Goal: Book appointment/travel/reservation

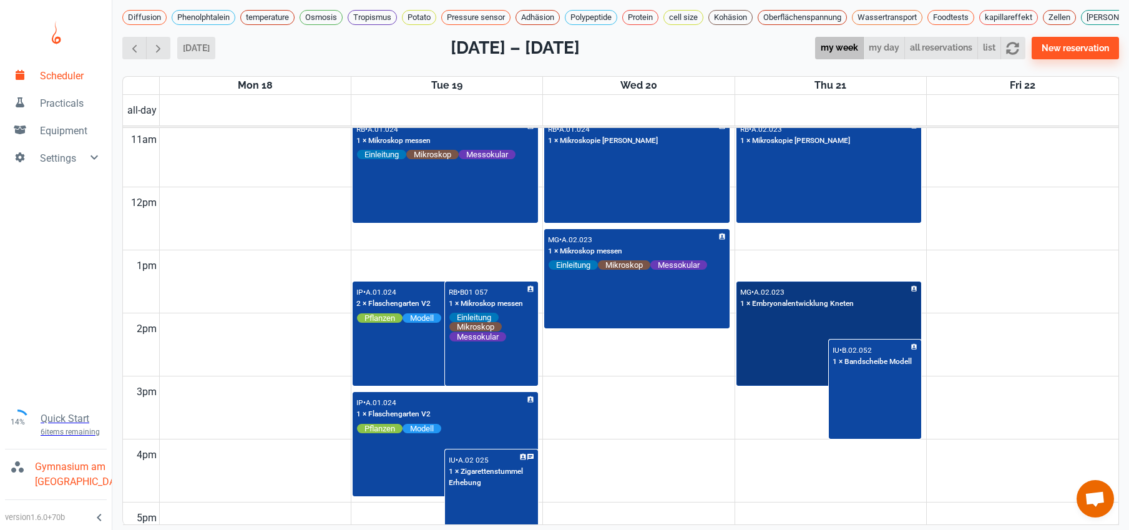
scroll to position [698, 0]
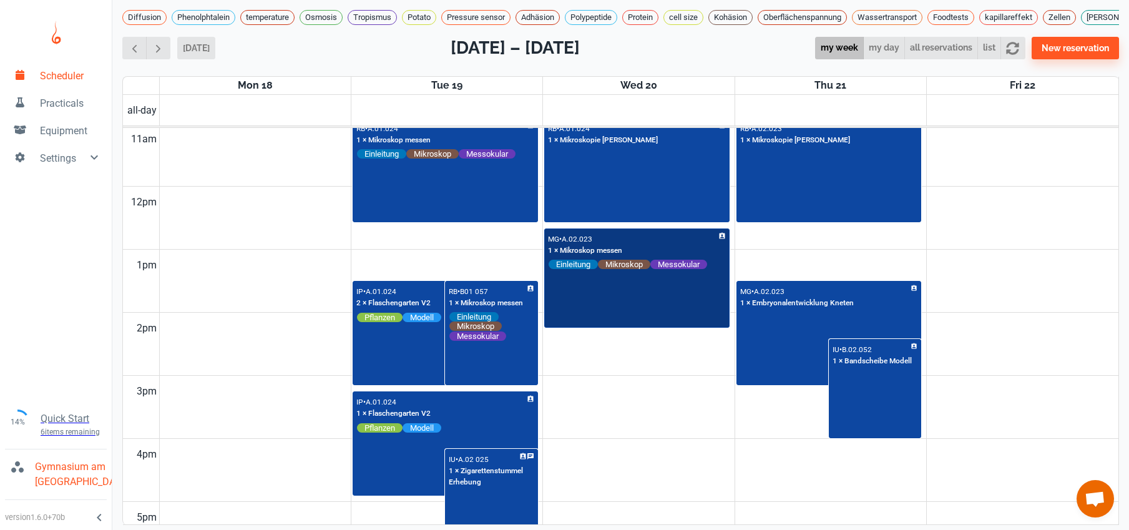
click at [645, 308] on div "MG • A.02.023 1 × Mikroskop messen Einleitung Mikroskop Messokular" at bounding box center [637, 278] width 183 height 97
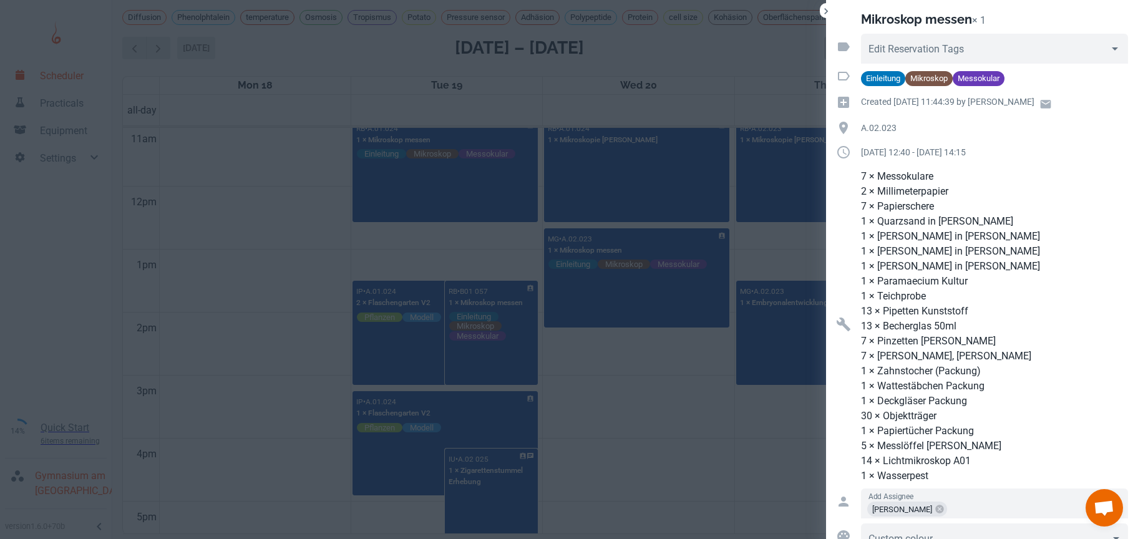
click at [634, 403] on div at bounding box center [569, 269] width 1138 height 539
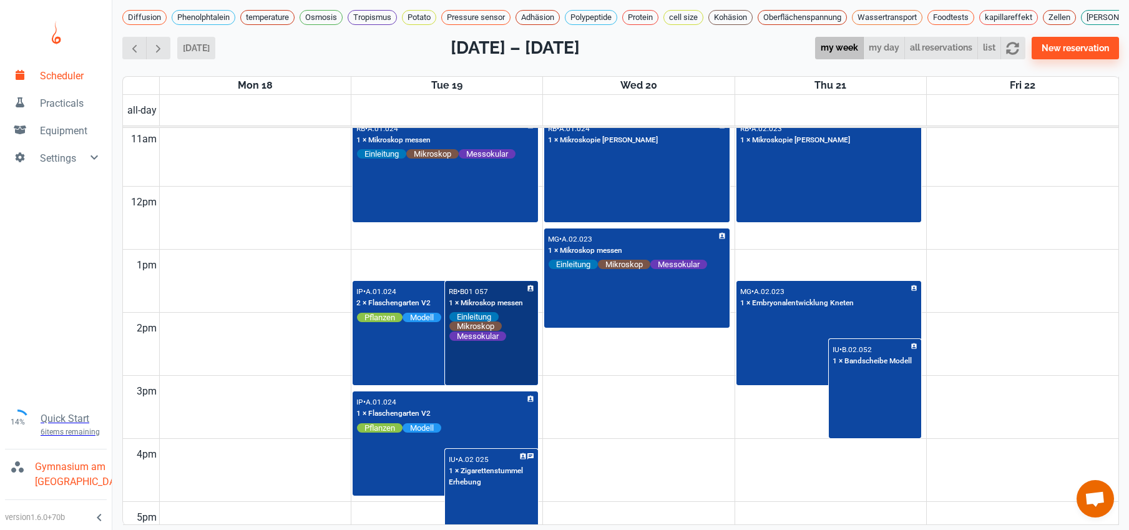
click at [494, 368] on div "RB • B01 057 1 × Mikroskop messen Einleitung Mikroskop Messokular" at bounding box center [491, 333] width 90 height 102
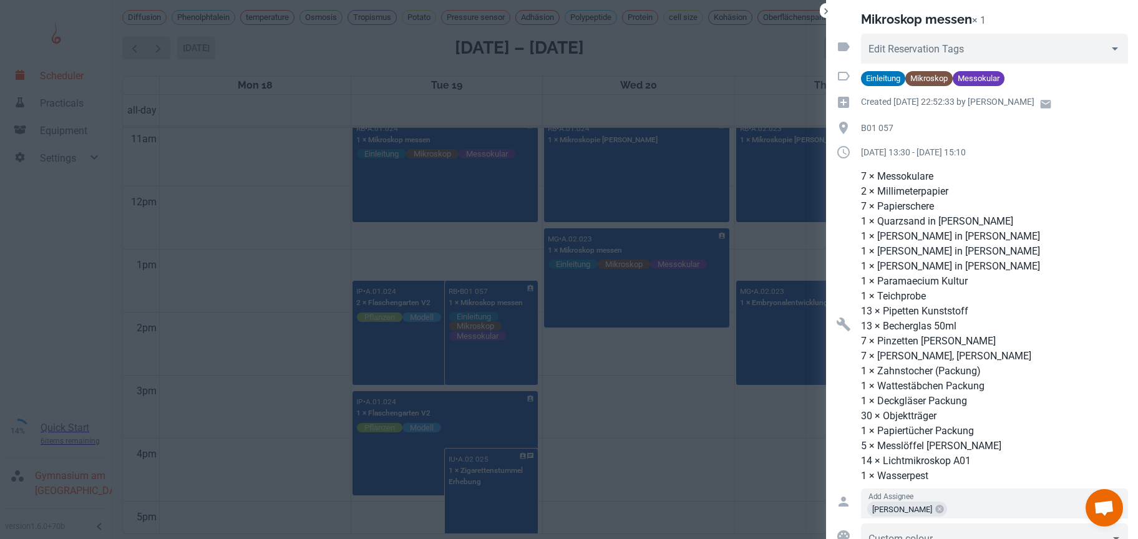
click at [631, 392] on div at bounding box center [569, 269] width 1138 height 539
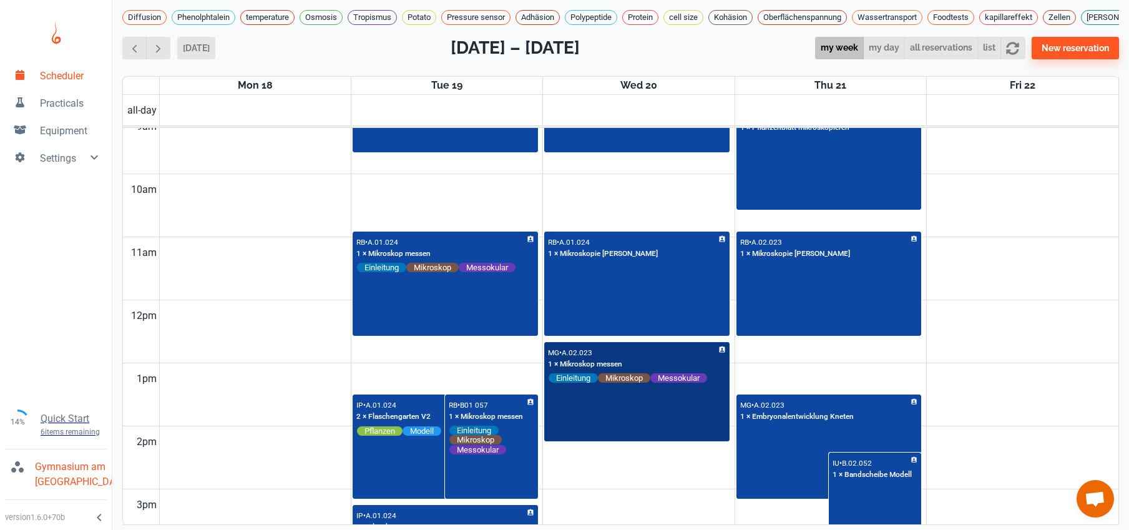
scroll to position [479, 0]
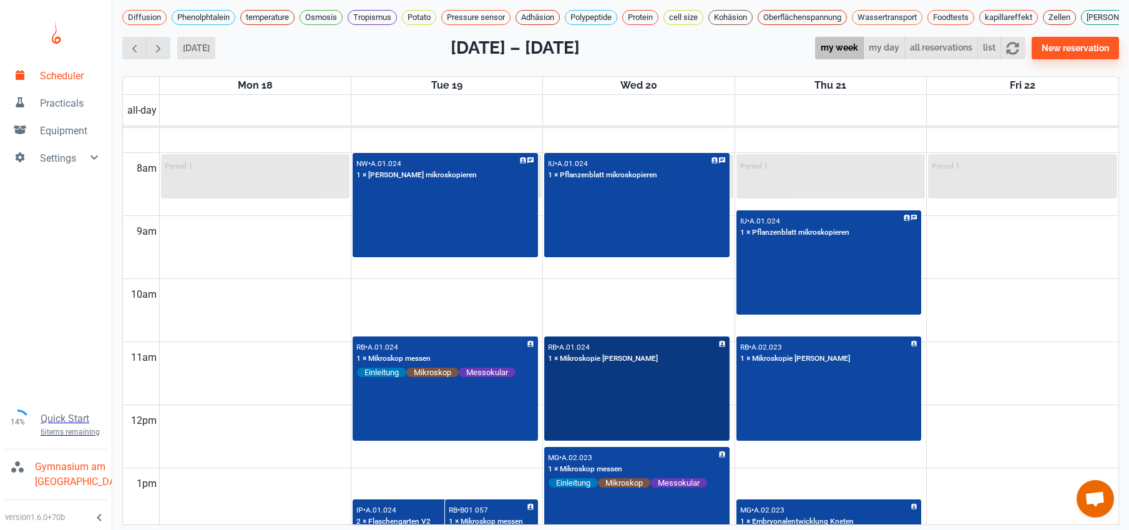
click at [632, 414] on div "RB • A.01.024 1 × Mikroskopie [PERSON_NAME]" at bounding box center [637, 389] width 183 height 102
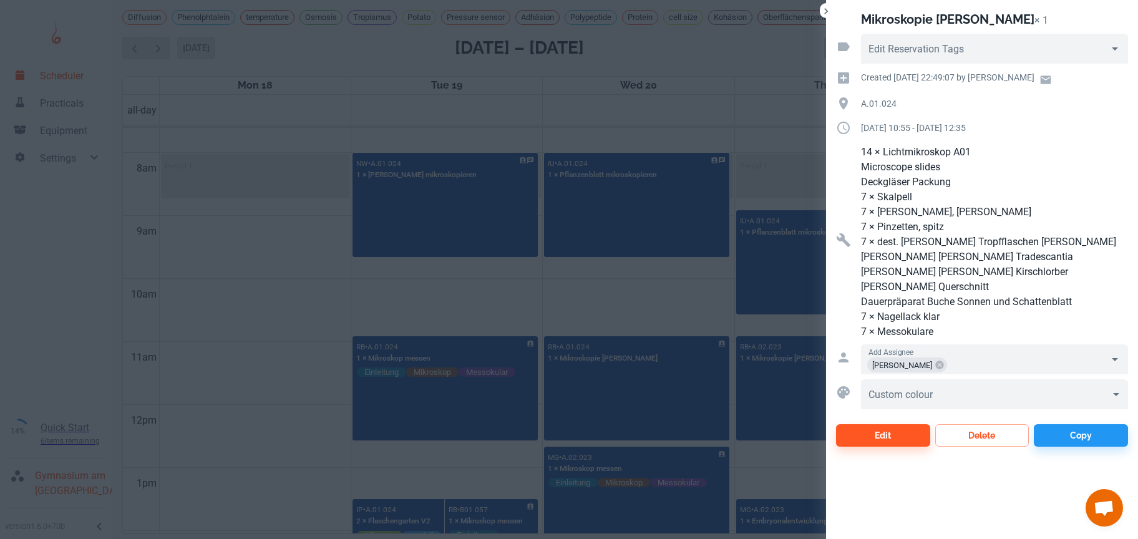
click at [264, 288] on div at bounding box center [569, 269] width 1138 height 539
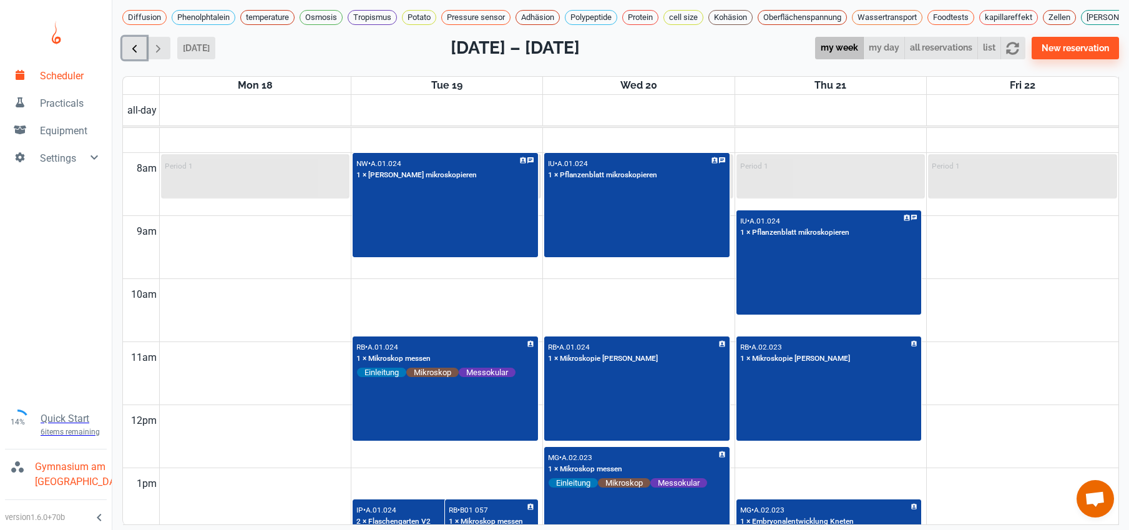
click at [135, 55] on span "button" at bounding box center [134, 48] width 13 height 13
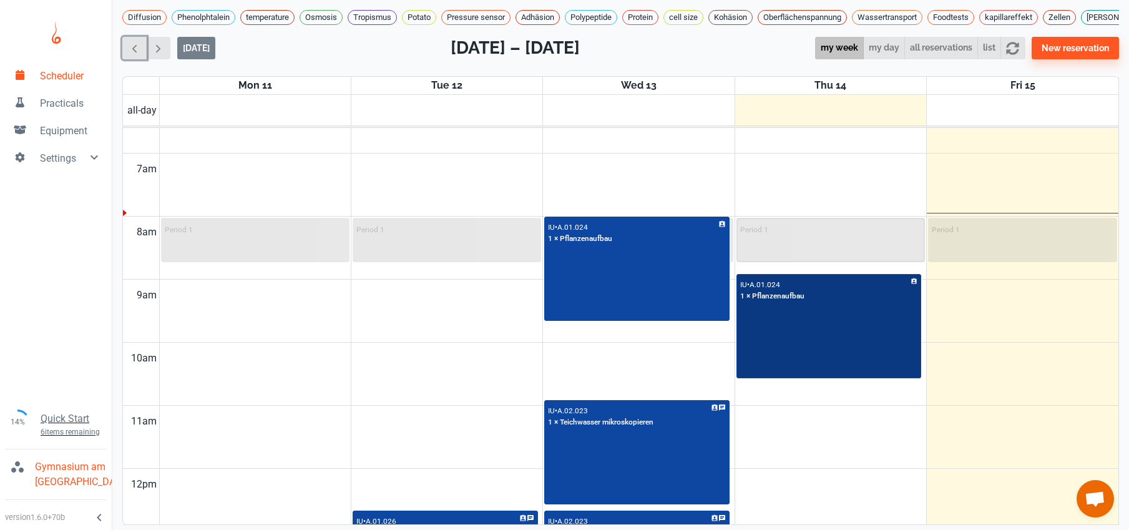
scroll to position [411, 0]
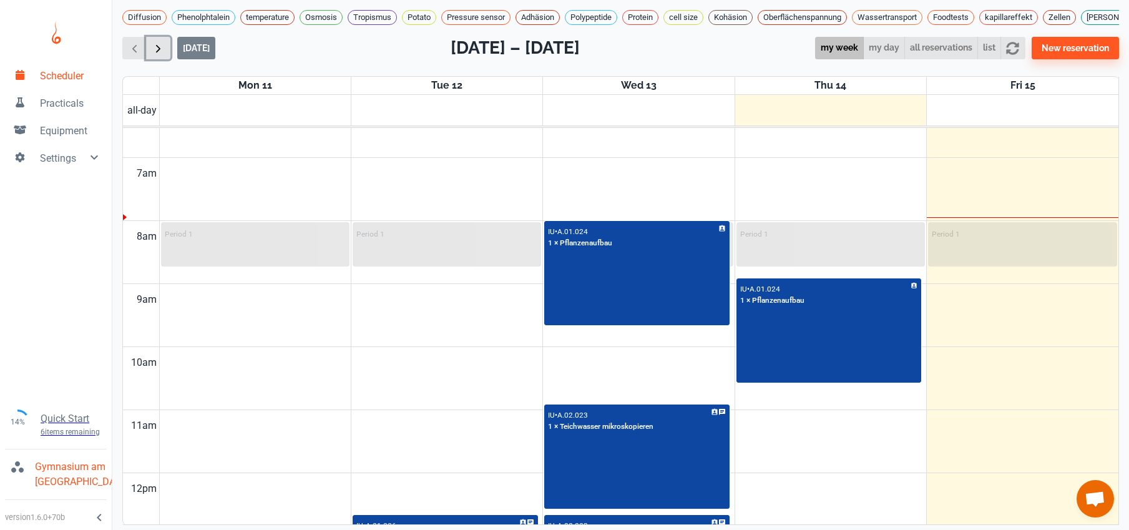
click at [160, 55] on span "button" at bounding box center [158, 48] width 13 height 13
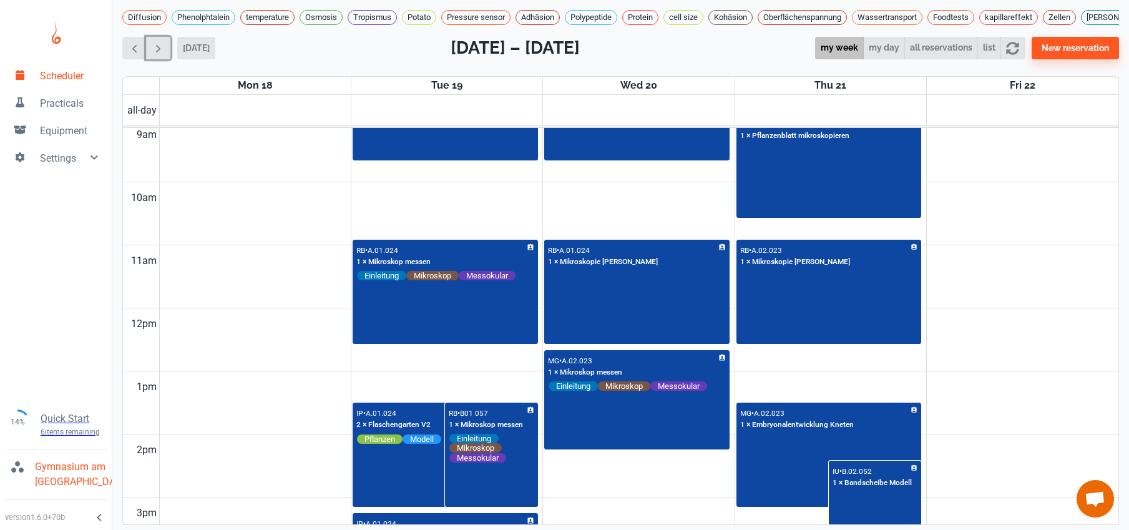
scroll to position [579, 0]
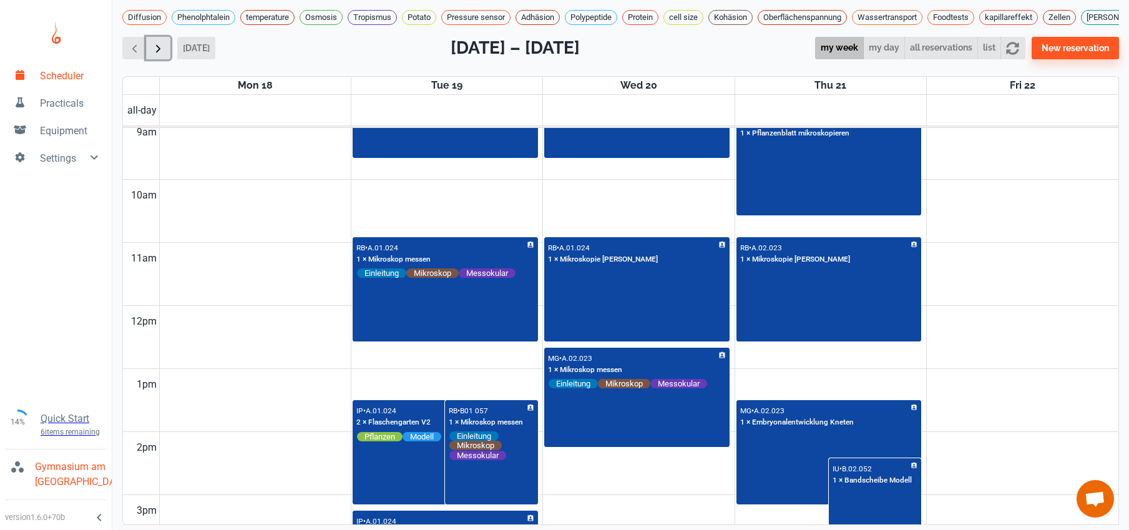
click at [156, 47] on span "button" at bounding box center [158, 48] width 13 height 13
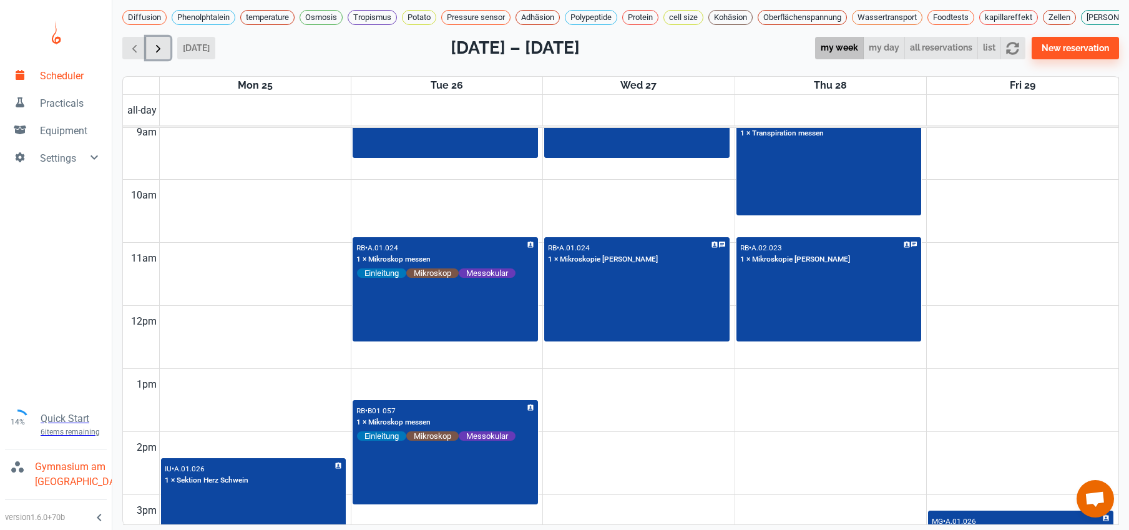
scroll to position [505, 0]
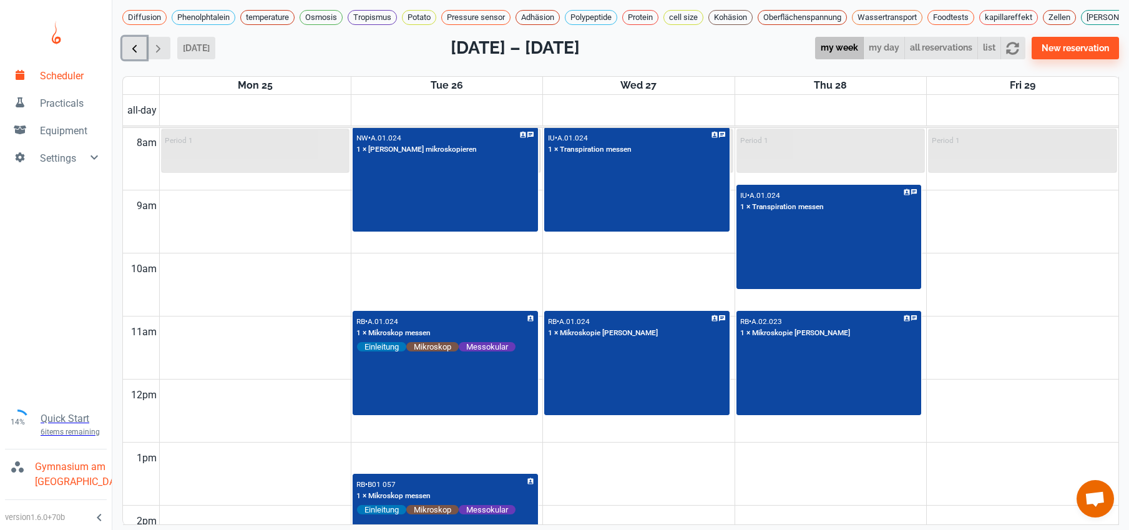
click at [130, 52] on span "button" at bounding box center [134, 48] width 13 height 13
